Goal: Transaction & Acquisition: Purchase product/service

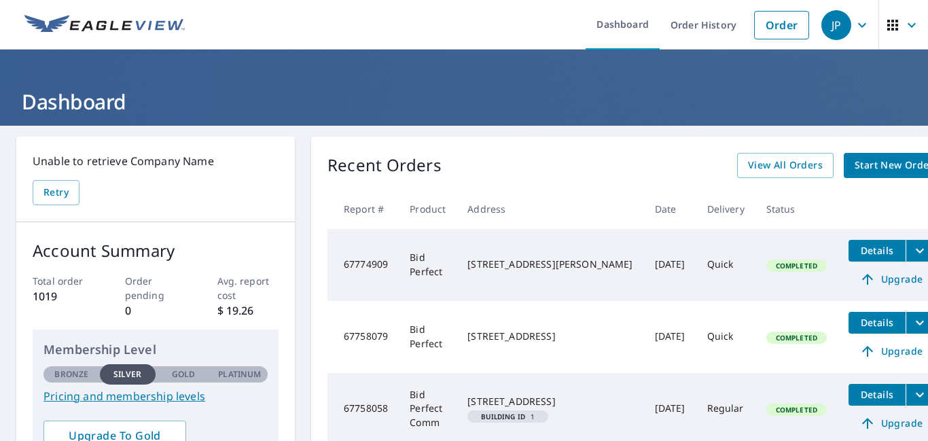
click at [854, 167] on span "Start New Order" at bounding box center [893, 165] width 79 height 17
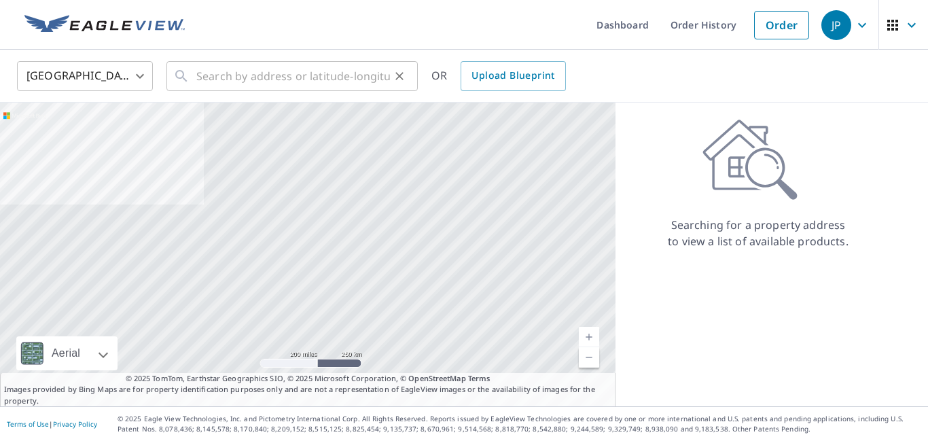
click at [255, 75] on input "text" at bounding box center [293, 76] width 194 height 38
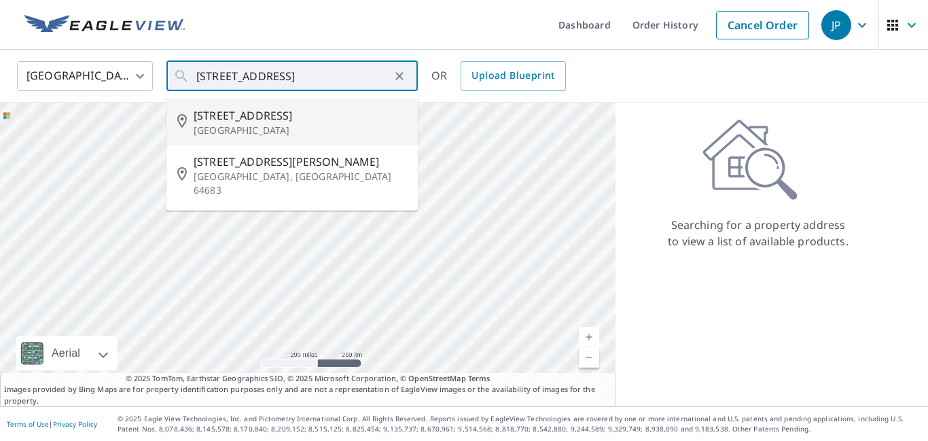
click at [241, 115] on span "[STREET_ADDRESS]" at bounding box center [300, 115] width 213 height 16
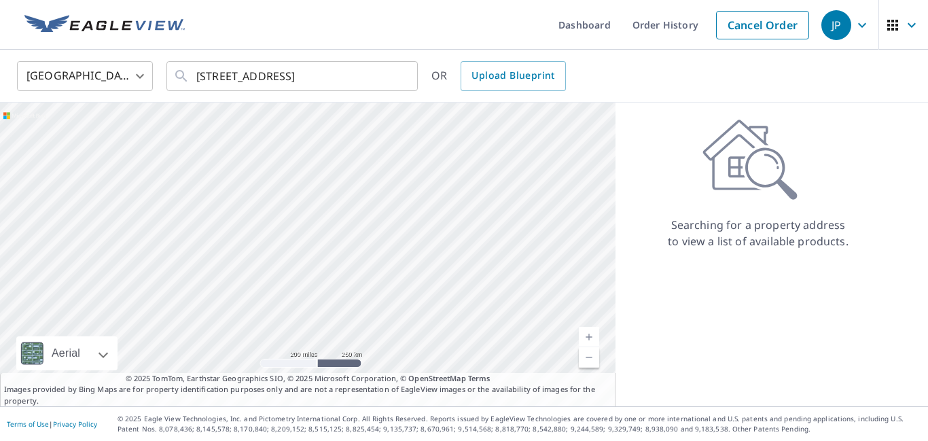
type input "[STREET_ADDRESS]"
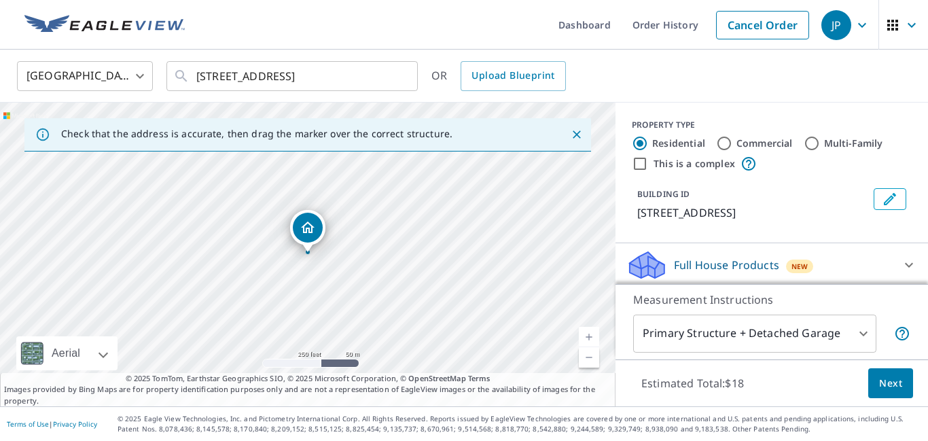
click at [891, 380] on span "Next" at bounding box center [890, 383] width 23 height 17
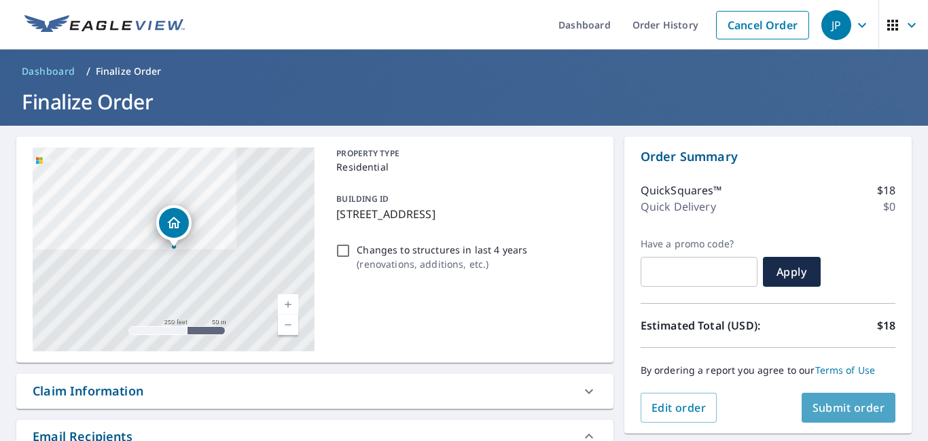
click at [862, 409] on span "Submit order" at bounding box center [848, 407] width 73 height 15
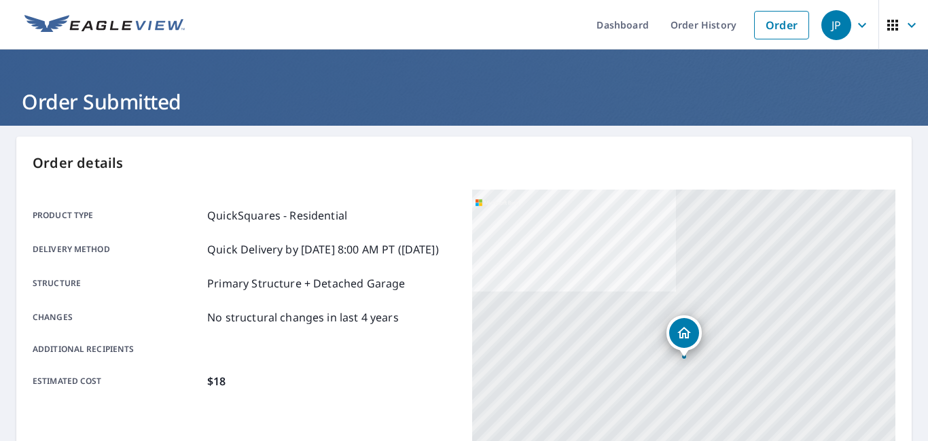
click at [917, 172] on main "Order details Product type QuickSquares - Residential Delivery method Quick Del…" at bounding box center [464, 445] width 928 height 639
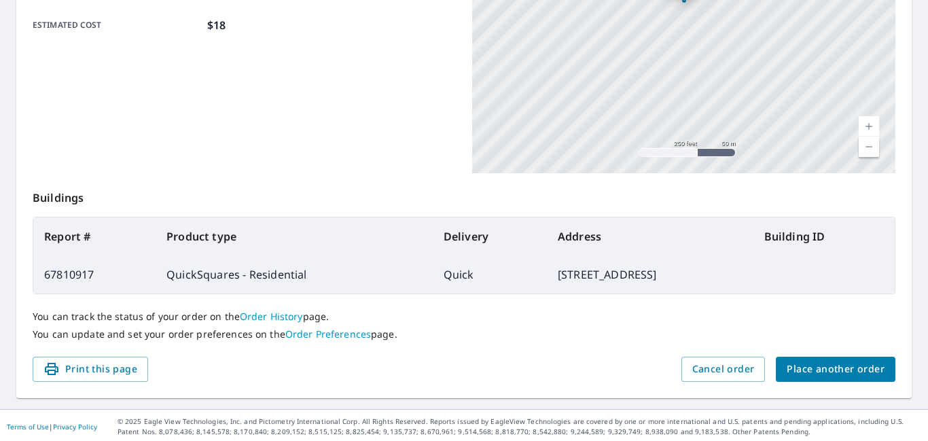
scroll to position [359, 0]
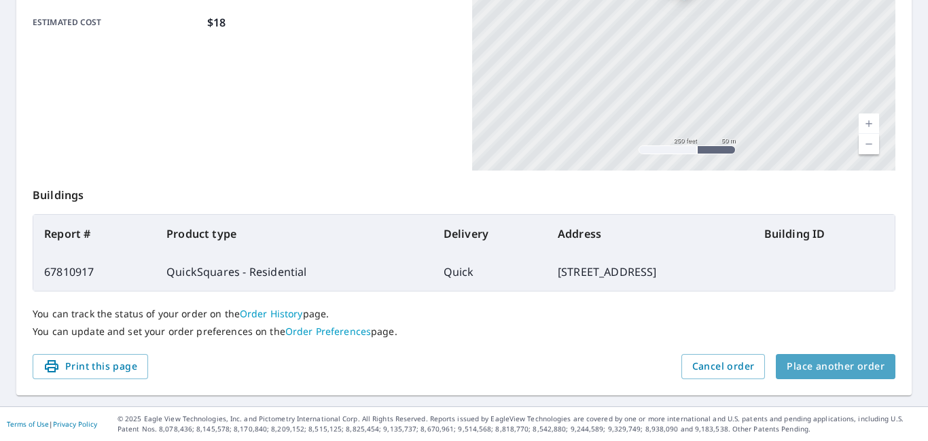
click at [838, 368] on span "Place another order" at bounding box center [835, 366] width 98 height 17
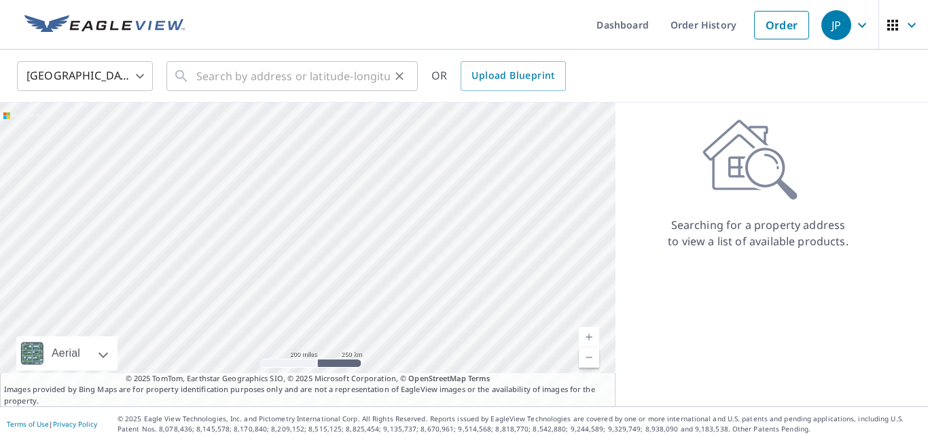
click at [231, 75] on input "text" at bounding box center [293, 76] width 194 height 38
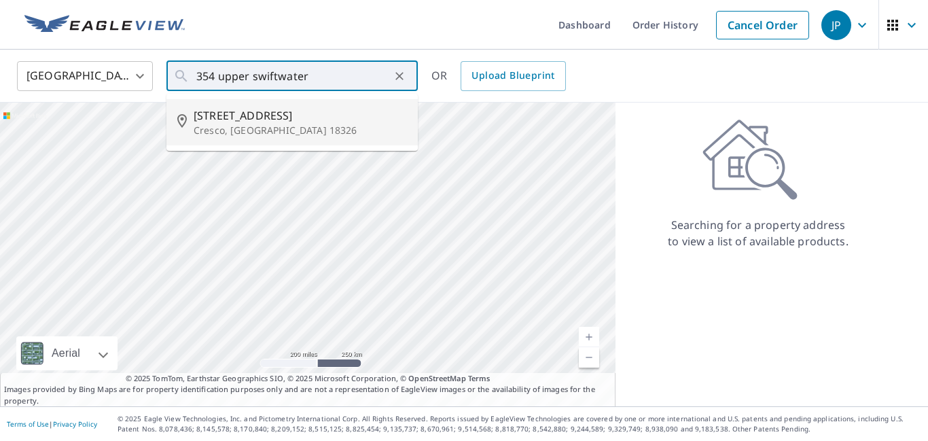
click at [289, 111] on span "[STREET_ADDRESS]" at bounding box center [300, 115] width 213 height 16
type input "[STREET_ADDRESS]"
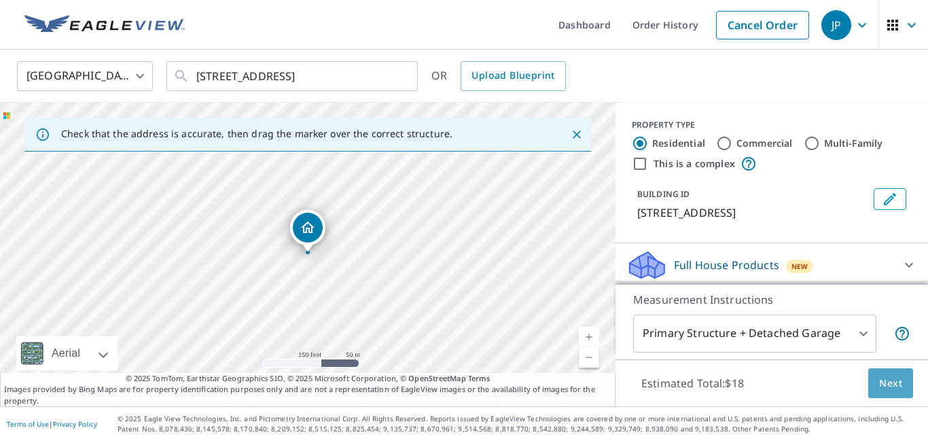
click at [894, 379] on span "Next" at bounding box center [890, 383] width 23 height 17
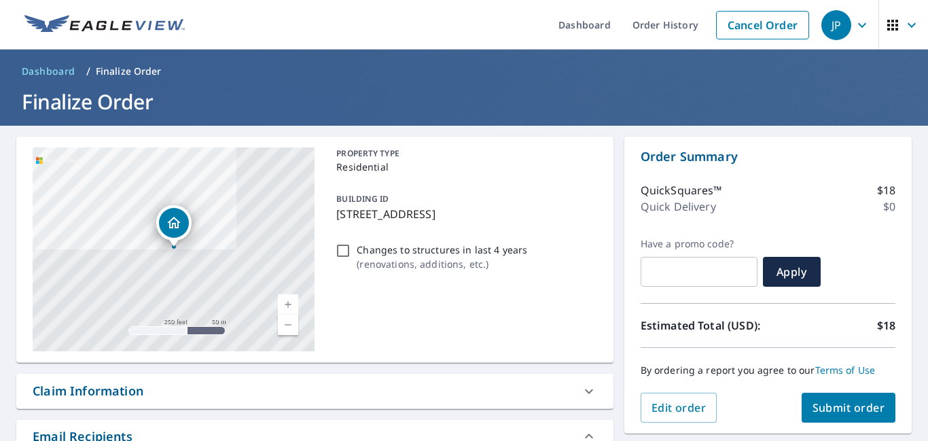
click at [865, 410] on span "Submit order" at bounding box center [848, 407] width 73 height 15
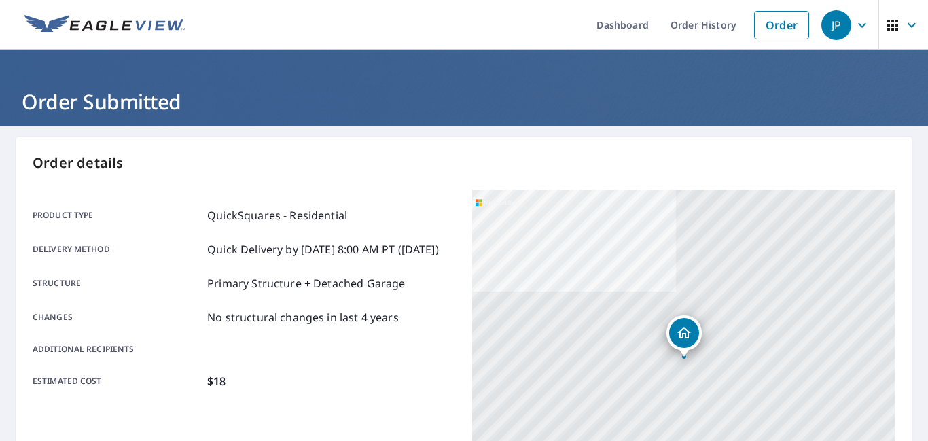
click at [915, 164] on main "Order details Product type QuickSquares - Residential Delivery method Quick Del…" at bounding box center [464, 445] width 928 height 639
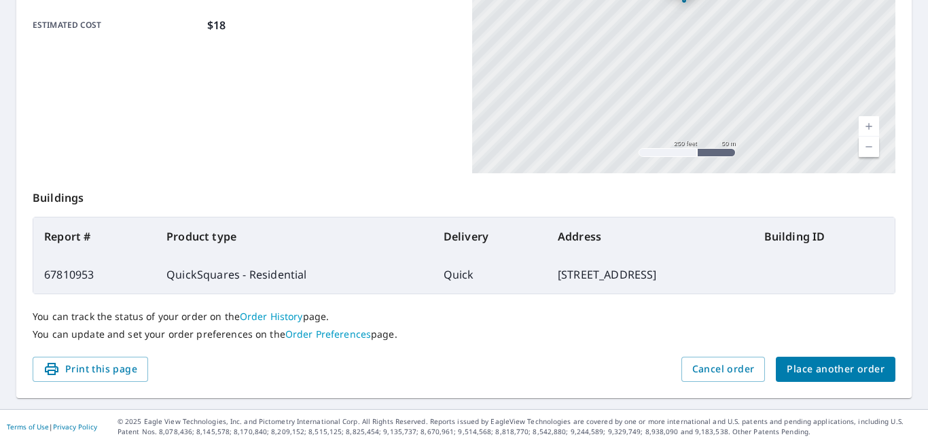
scroll to position [359, 0]
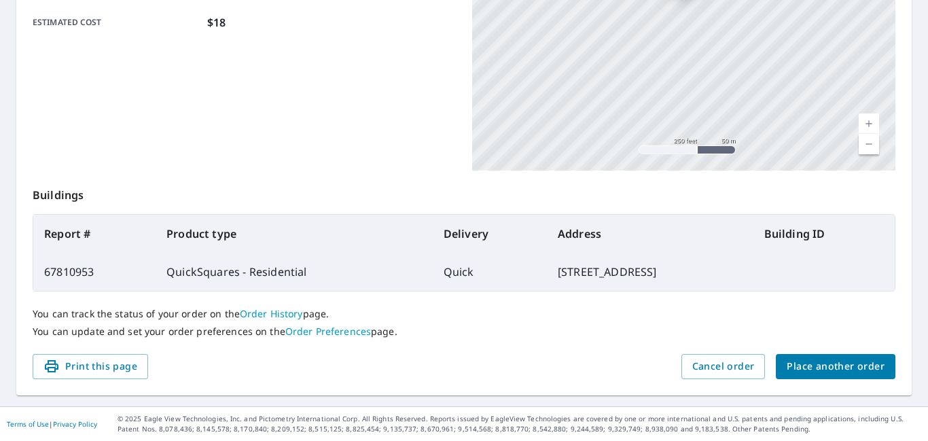
click at [843, 365] on span "Place another order" at bounding box center [835, 366] width 98 height 17
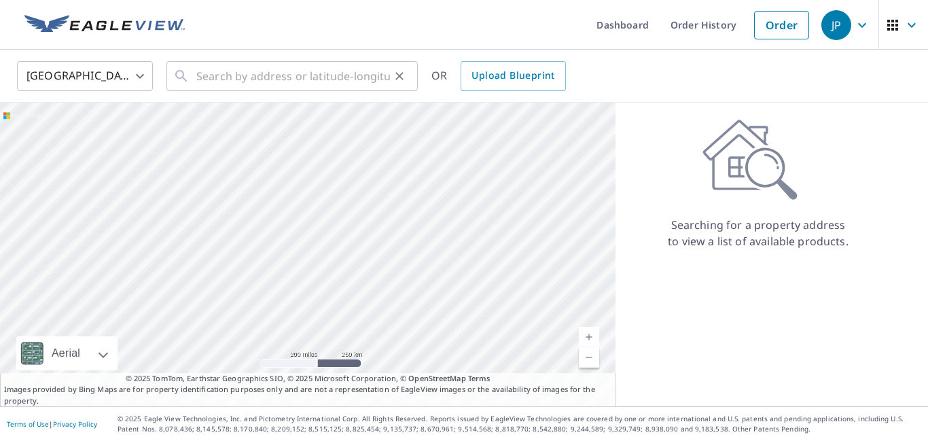
click at [219, 78] on input "text" at bounding box center [293, 76] width 194 height 38
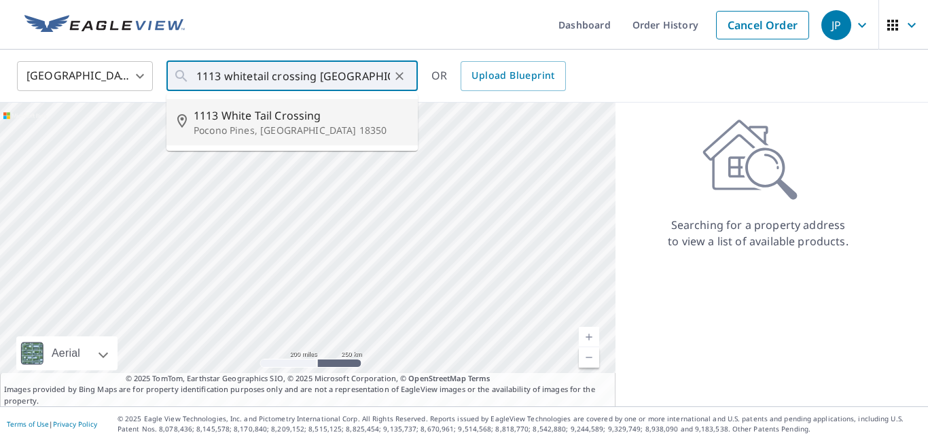
click at [249, 116] on span "1113 White Tail Crossing" at bounding box center [300, 115] width 213 height 16
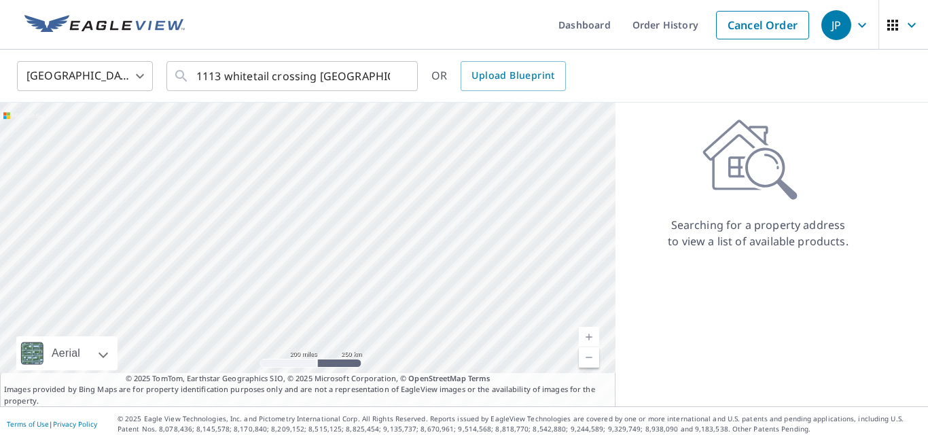
type input "[STREET_ADDRESS]"
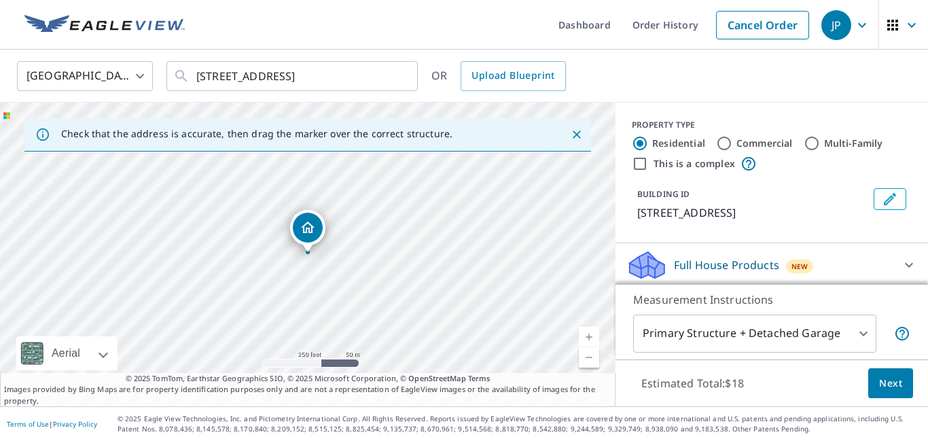
click at [896, 383] on span "Next" at bounding box center [890, 383] width 23 height 17
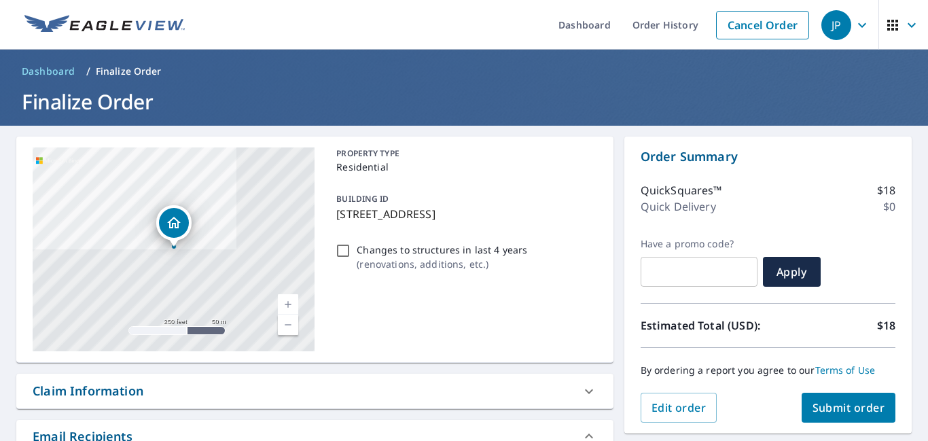
click at [853, 405] on span "Submit order" at bounding box center [848, 407] width 73 height 15
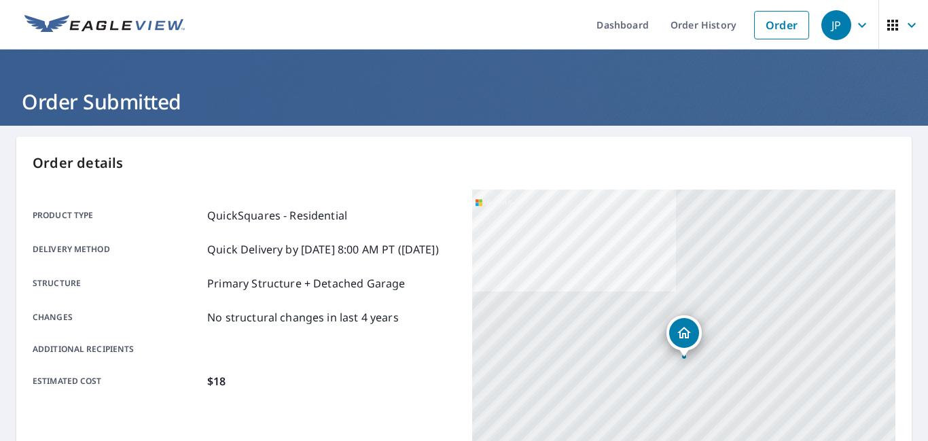
click at [861, 26] on icon "button" at bounding box center [862, 24] width 8 height 5
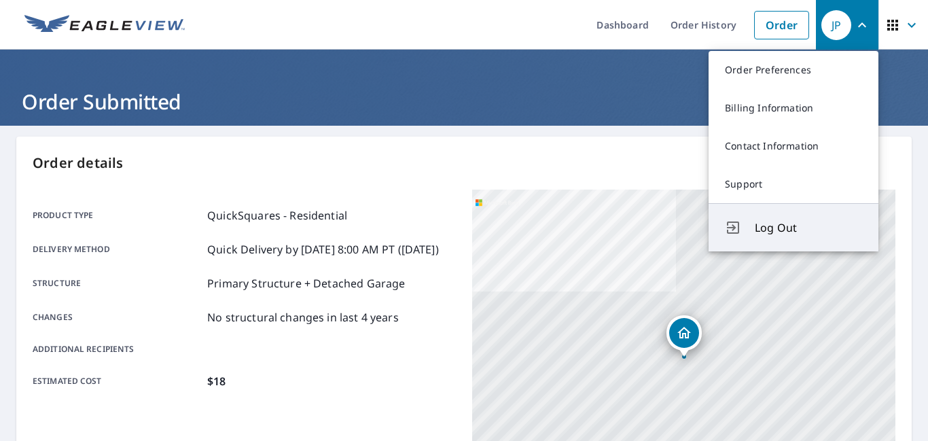
click at [792, 228] on span "Log Out" at bounding box center [808, 227] width 107 height 16
